Goal: Task Accomplishment & Management: Manage account settings

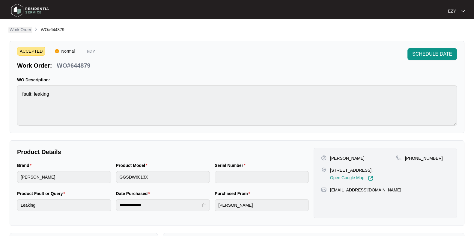
click at [22, 31] on p "Work Order" at bounding box center [21, 30] width 22 height 6
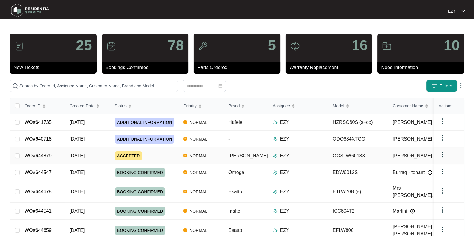
click at [151, 152] on div "ACCEPTED" at bounding box center [146, 156] width 64 height 9
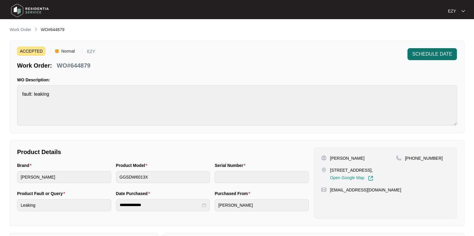
click at [445, 53] on span "SCHEDULE DATE" at bounding box center [432, 54] width 40 height 7
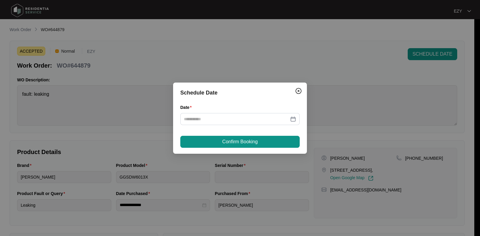
click at [239, 129] on div "Date" at bounding box center [239, 118] width 119 height 28
click at [235, 129] on div "Date" at bounding box center [239, 118] width 119 height 28
click at [228, 124] on div at bounding box center [239, 119] width 119 height 12
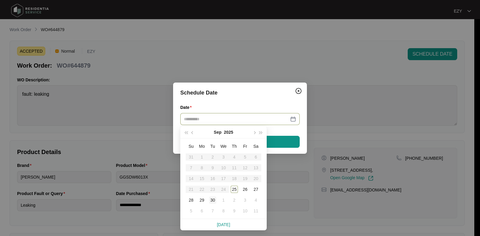
type input "**********"
click at [212, 201] on div "30" at bounding box center [212, 200] width 7 height 7
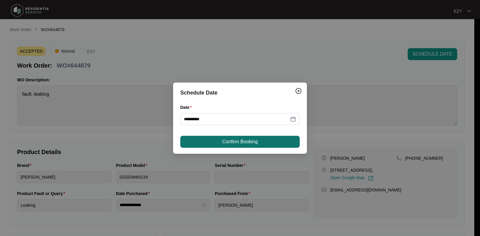
click at [229, 141] on span "Confirm Booking" at bounding box center [239, 141] width 35 height 7
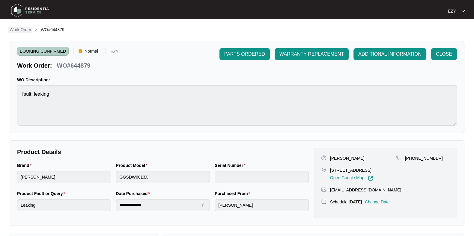
click at [27, 29] on p "Work Order" at bounding box center [21, 30] width 22 height 6
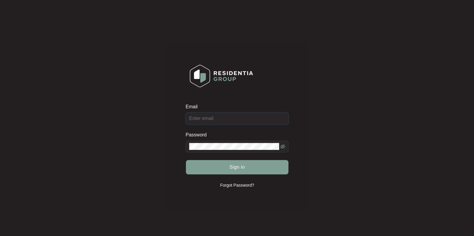
type input "[EMAIL_ADDRESS][DOMAIN_NAME]"
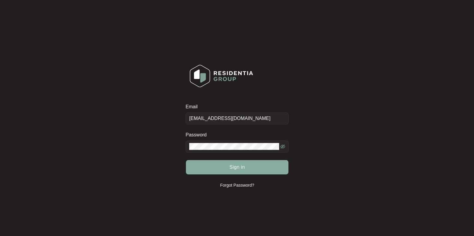
click at [218, 165] on button "Sign in" at bounding box center [237, 167] width 102 height 14
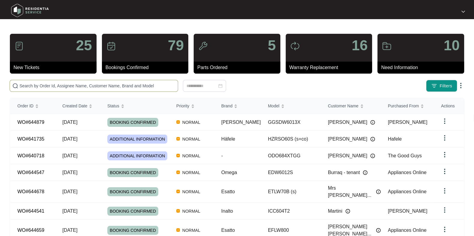
click at [145, 91] on span at bounding box center [94, 86] width 168 height 12
paste input "643350"
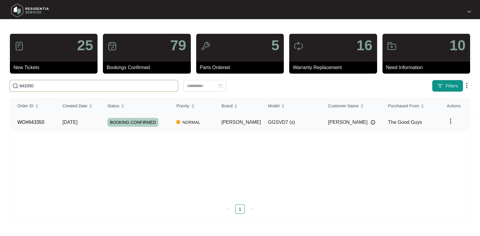
type input "643350"
click at [48, 121] on td "WO#643350" at bounding box center [32, 122] width 45 height 17
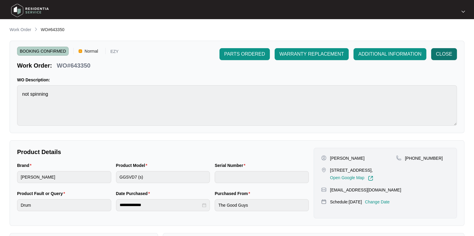
click at [450, 51] on span "CLOSE" at bounding box center [444, 54] width 16 height 7
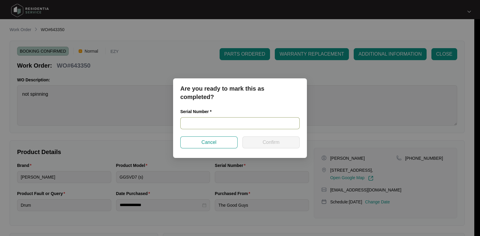
click at [241, 127] on input "text" at bounding box center [239, 123] width 119 height 12
paste input "541V0377101A4035L00345"
type input "541V0377101A4035L00345"
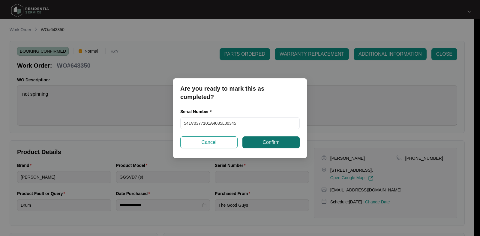
click at [265, 144] on span "Confirm" at bounding box center [270, 142] width 17 height 7
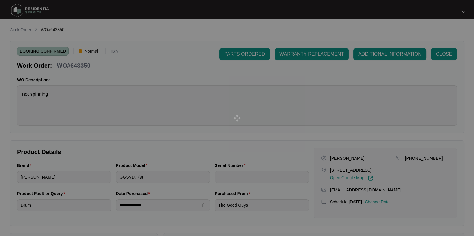
type input "541V0377101A4035L00345"
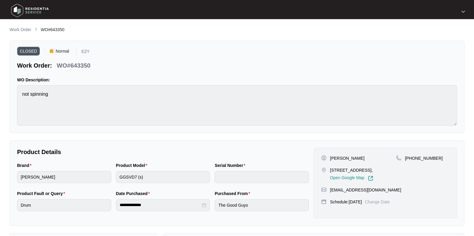
click at [27, 27] on span "Work Order" at bounding box center [21, 29] width 22 height 5
click at [28, 31] on p "Work Order" at bounding box center [21, 30] width 22 height 6
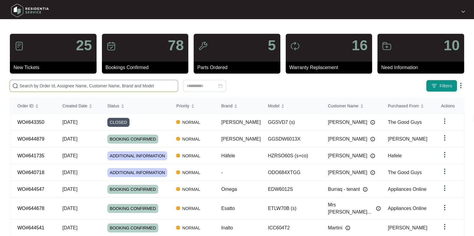
click at [157, 87] on input "text" at bounding box center [97, 86] width 156 height 7
paste input "643449"
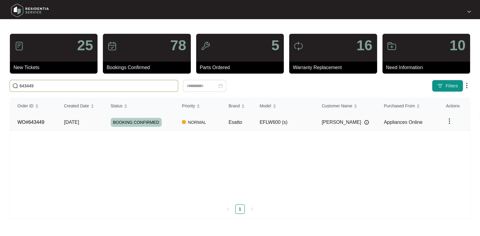
type input "643449"
click at [98, 122] on td "[DATE]" at bounding box center [80, 122] width 46 height 17
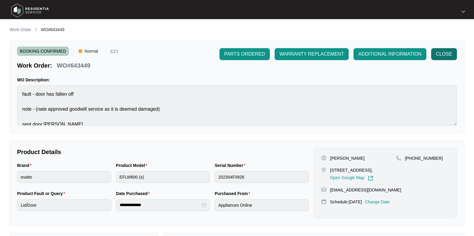
click at [444, 59] on button "CLOSE" at bounding box center [444, 54] width 26 height 12
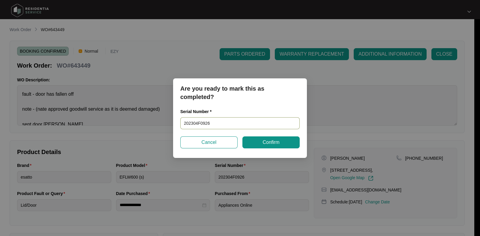
click at [233, 119] on input "202304F0926" at bounding box center [239, 123] width 119 height 12
paste input "540J173150135055J00390"
type input "540J173150135055J00390"
click at [262, 142] on button "Confirm" at bounding box center [270, 143] width 57 height 12
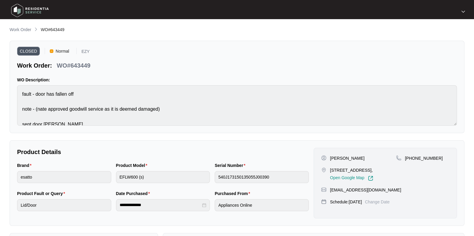
type input "202304F0926"
click at [16, 28] on p "Work Order" at bounding box center [21, 30] width 22 height 6
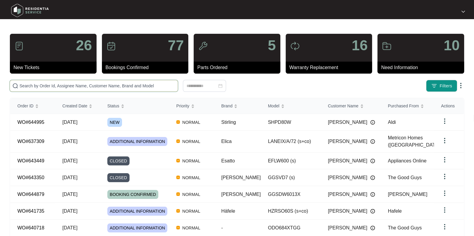
click at [138, 83] on input "text" at bounding box center [97, 86] width 156 height 7
paste input "637309"
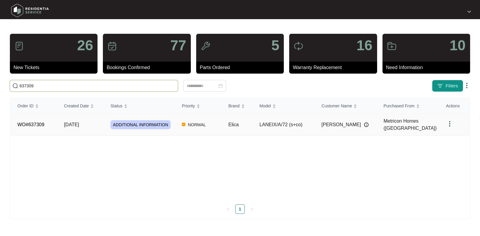
type input "637309"
click at [100, 126] on td "[DATE]" at bounding box center [80, 125] width 46 height 22
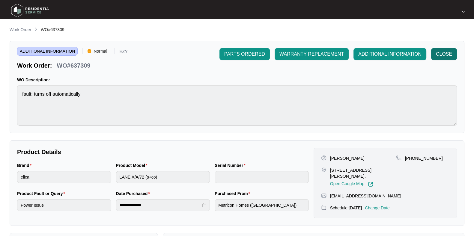
click at [438, 57] on span "CLOSE" at bounding box center [444, 54] width 16 height 7
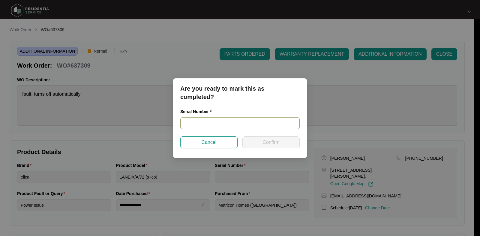
click at [217, 122] on input "text" at bounding box center [239, 123] width 119 height 12
paste input "208355406334"
type input "208355406334"
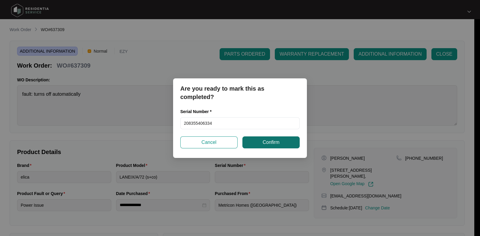
click at [277, 145] on span "Confirm" at bounding box center [270, 142] width 17 height 7
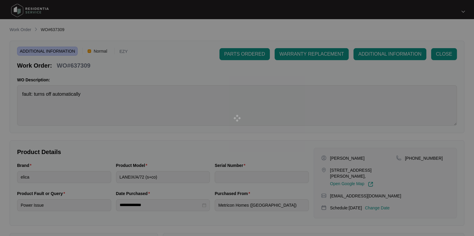
type input "208355406334"
